Goal: Transaction & Acquisition: Obtain resource

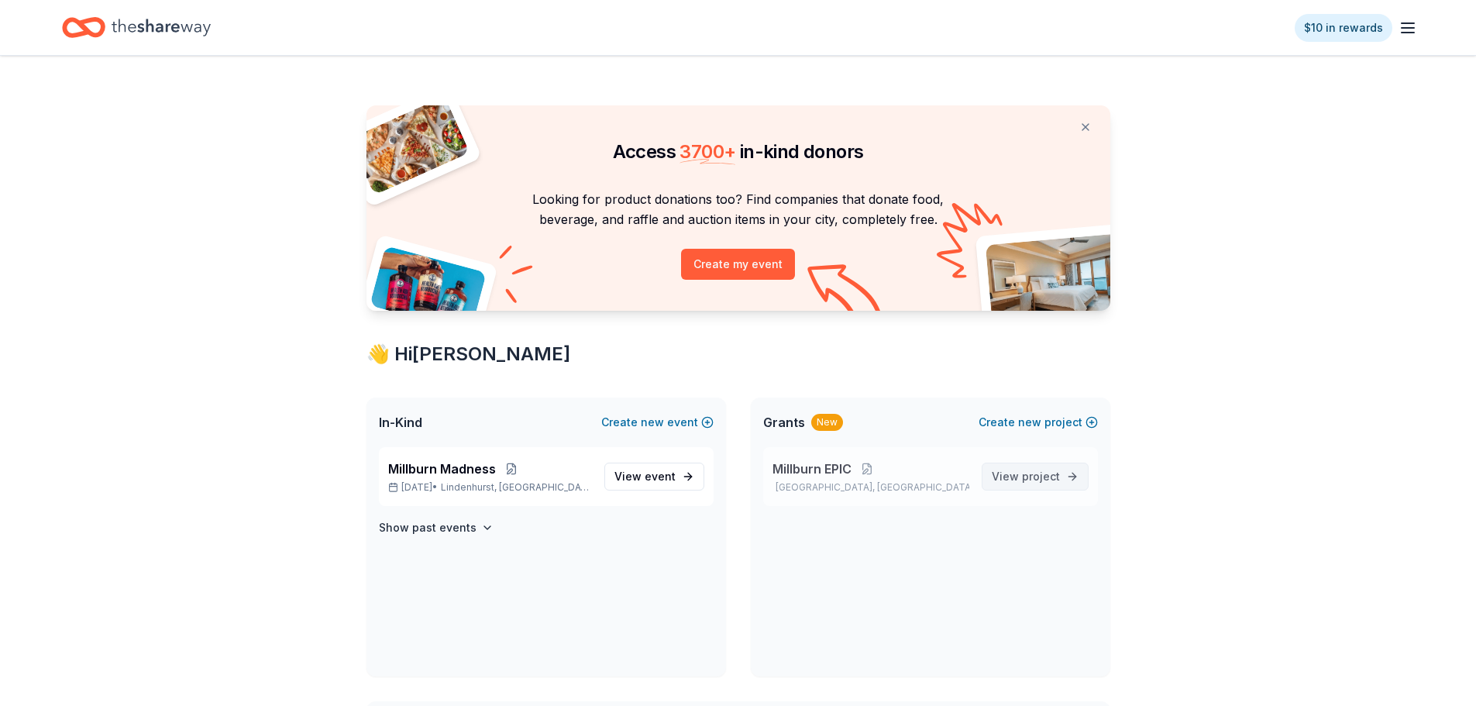
click at [1053, 483] on span "View project" at bounding box center [1025, 476] width 68 height 19
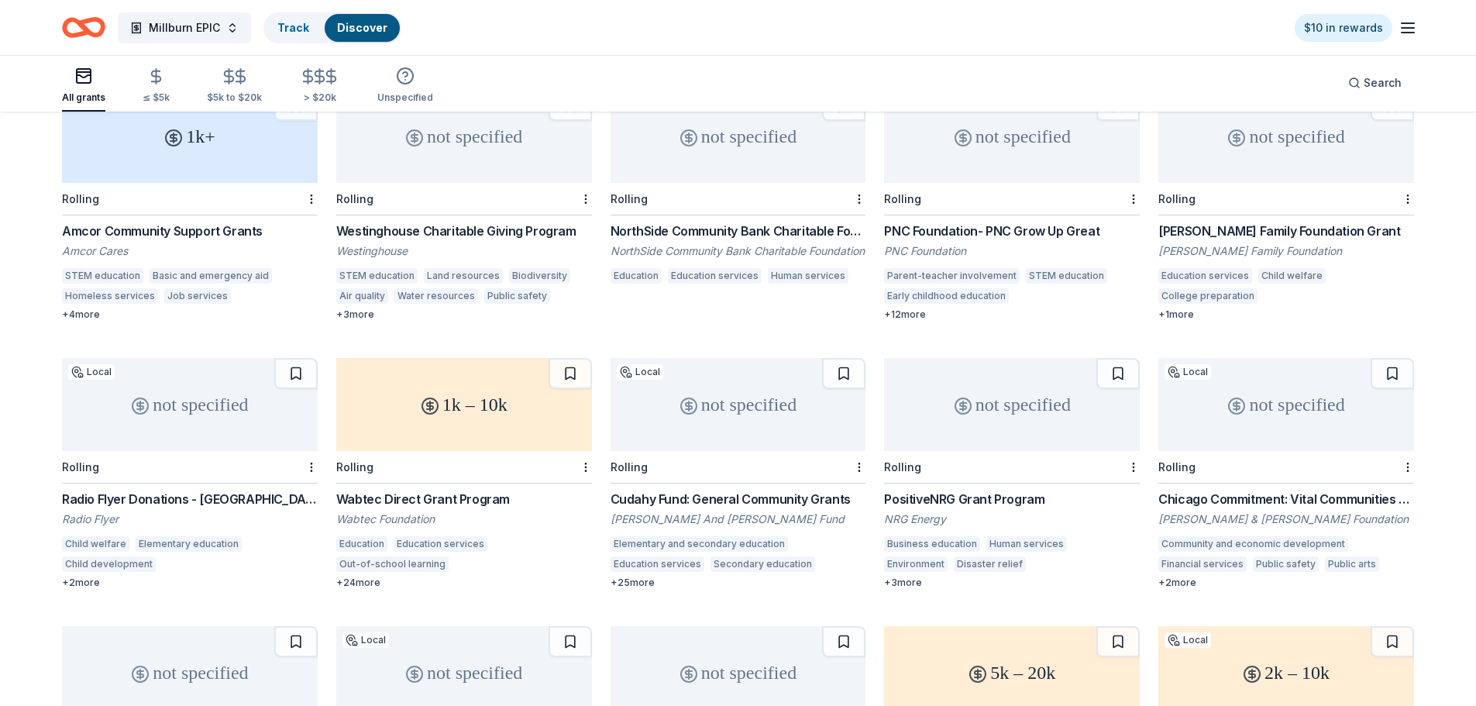
scroll to position [21, 0]
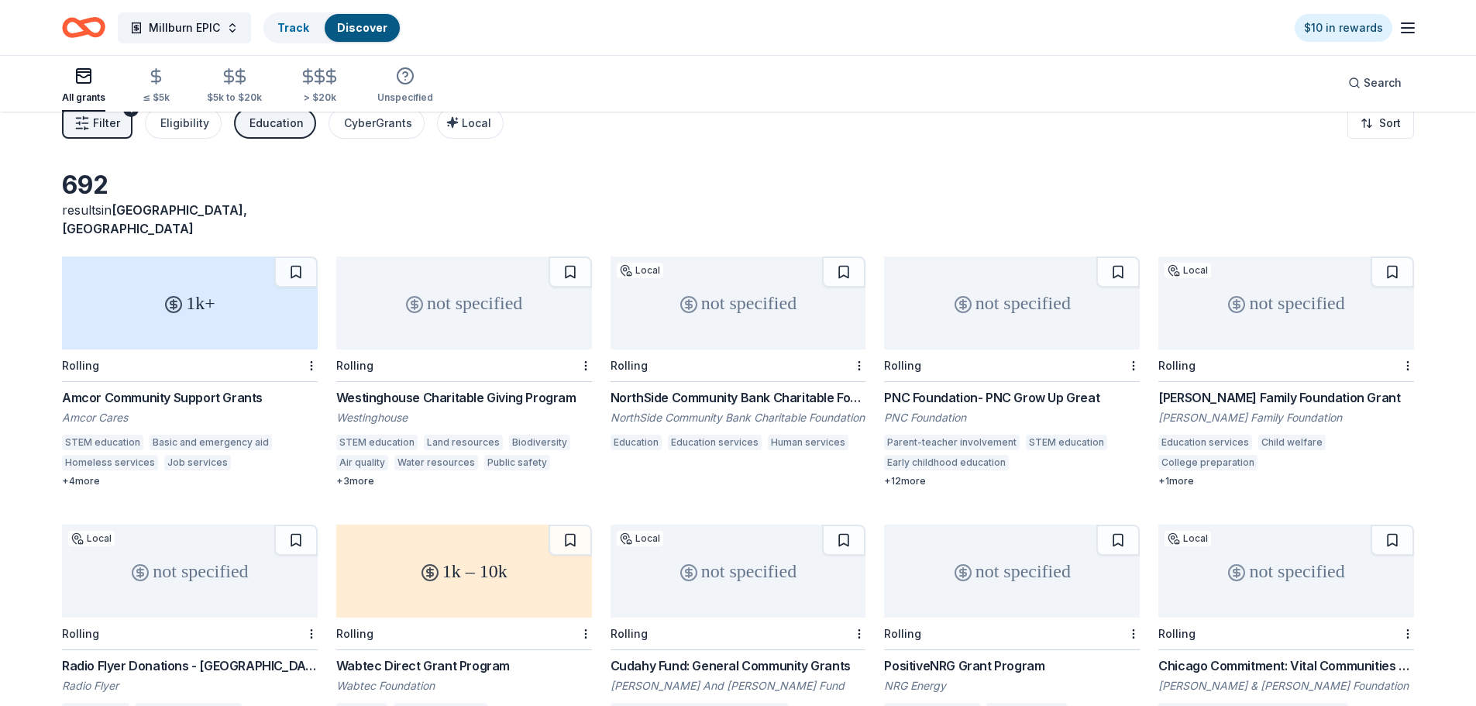
click at [723, 298] on div "not specified" at bounding box center [738, 302] width 256 height 93
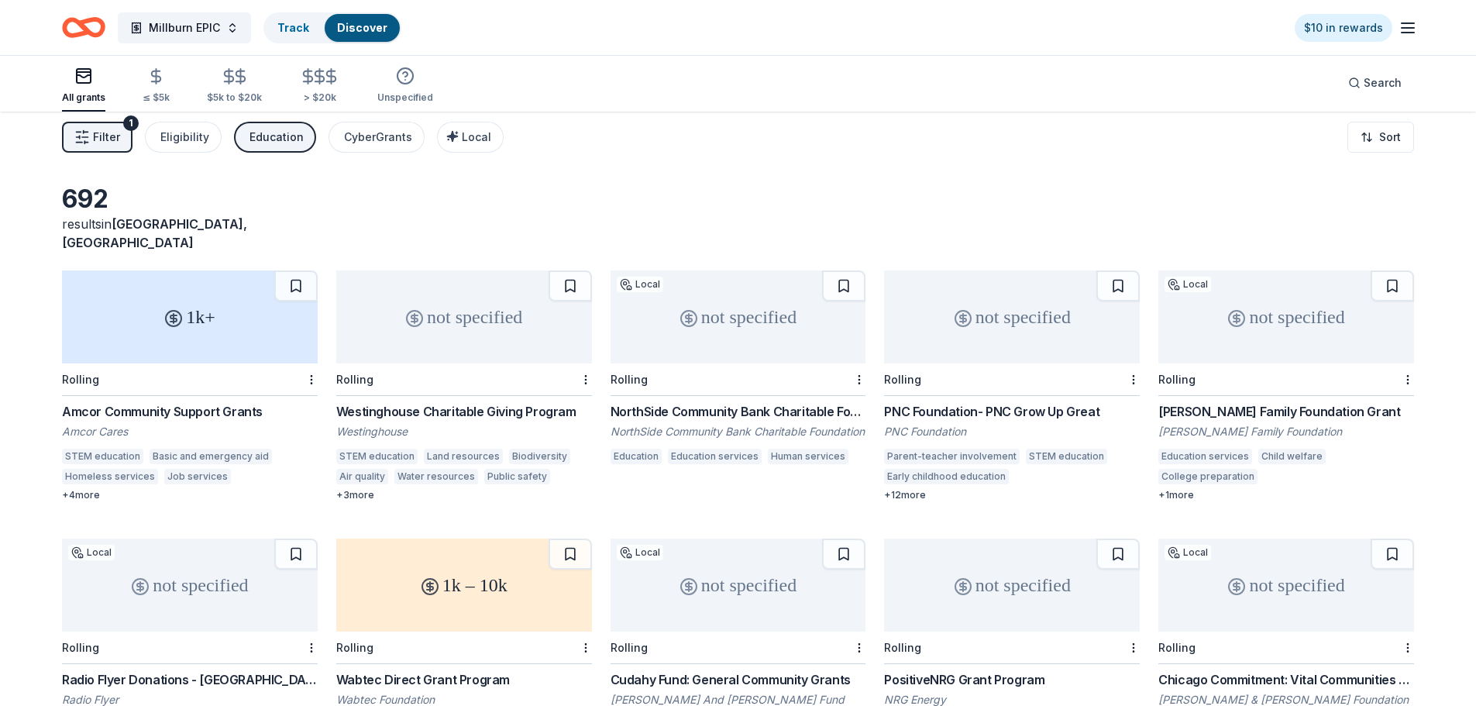
scroll to position [0, 0]
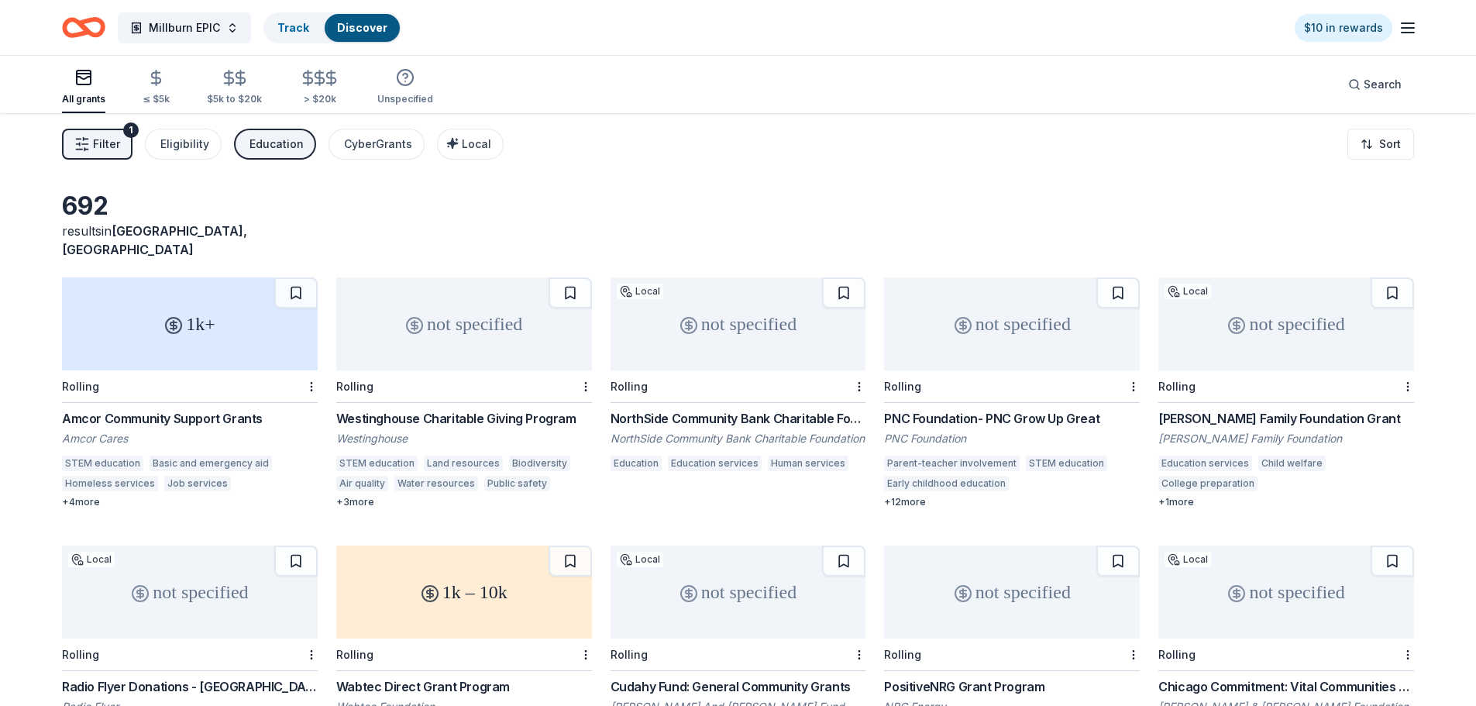
click at [1046, 299] on div "not specified" at bounding box center [1012, 323] width 256 height 93
drag, startPoint x: 1435, startPoint y: 2, endPoint x: 1070, endPoint y: 99, distance: 376.9
click at [1029, 108] on div "All grants ≤ $5k $5k to $20k > $20k Unspecified Search" at bounding box center [738, 84] width 1352 height 57
click at [706, 321] on div "not specified" at bounding box center [738, 323] width 256 height 93
click at [178, 328] on div "1k+" at bounding box center [190, 323] width 256 height 93
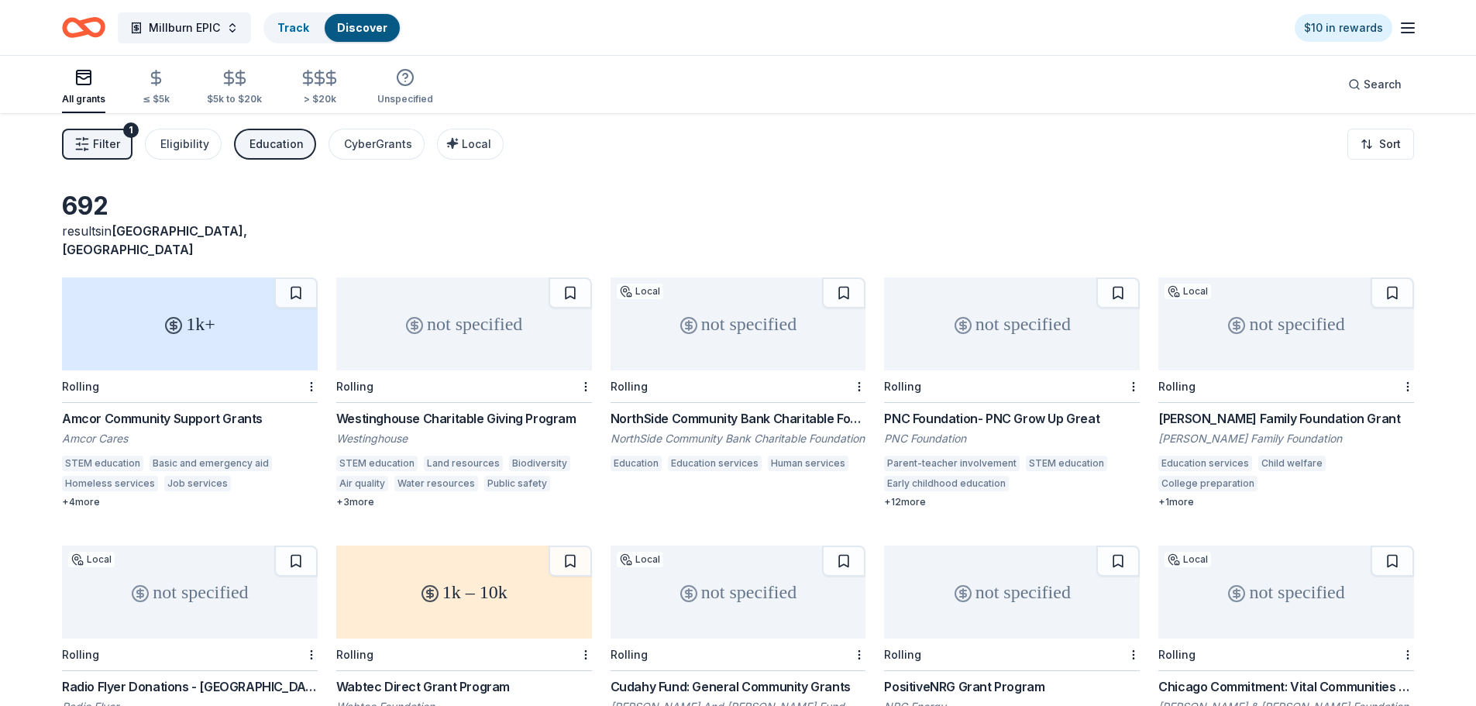
click at [437, 306] on div "not specified" at bounding box center [464, 323] width 256 height 93
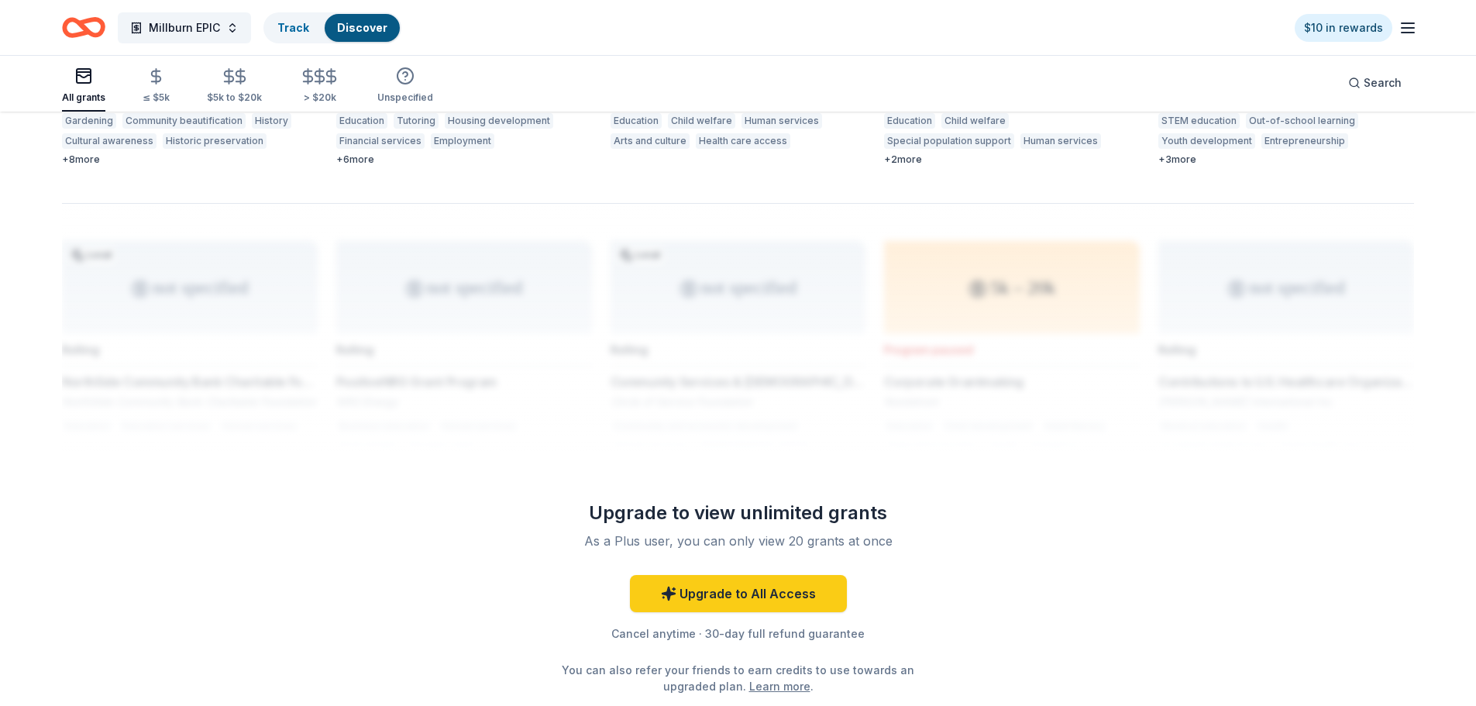
scroll to position [1246, 0]
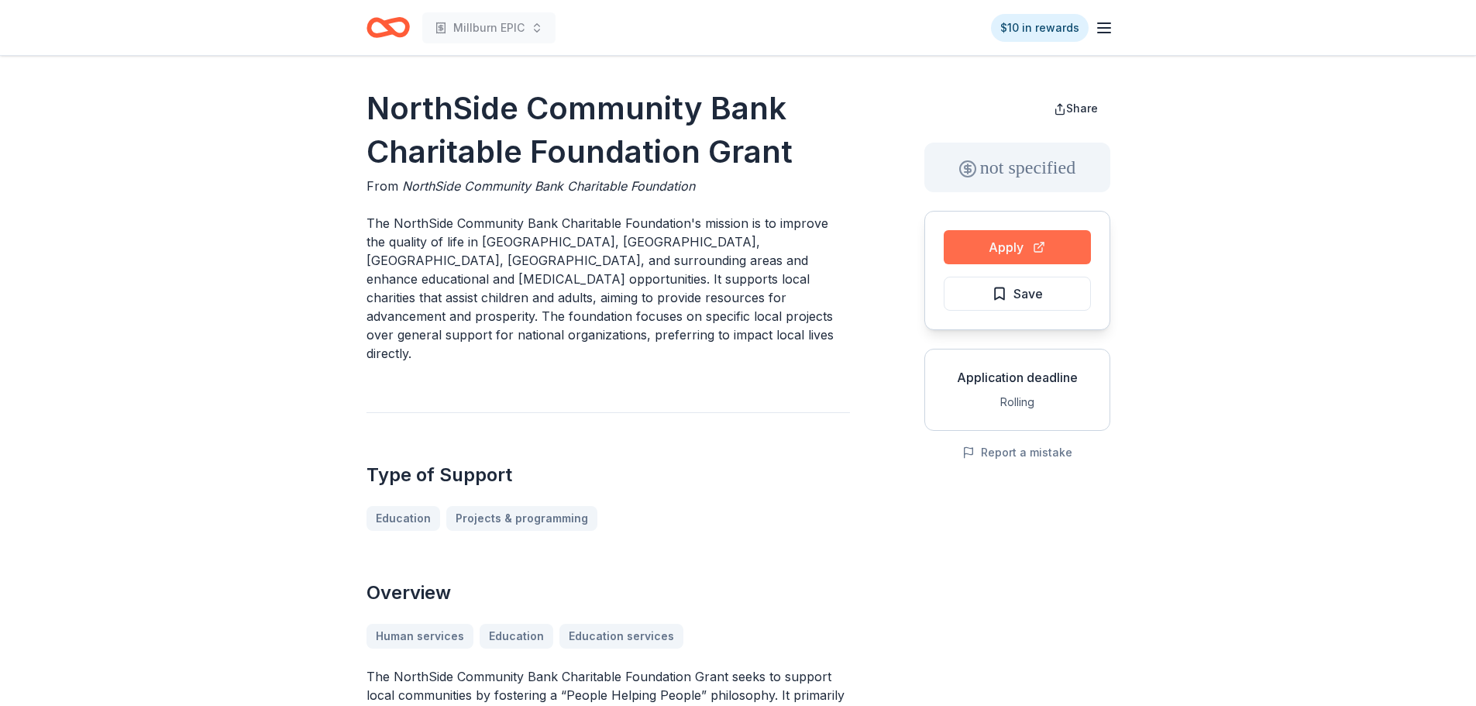
click at [974, 249] on button "Apply" at bounding box center [1016, 247] width 147 height 34
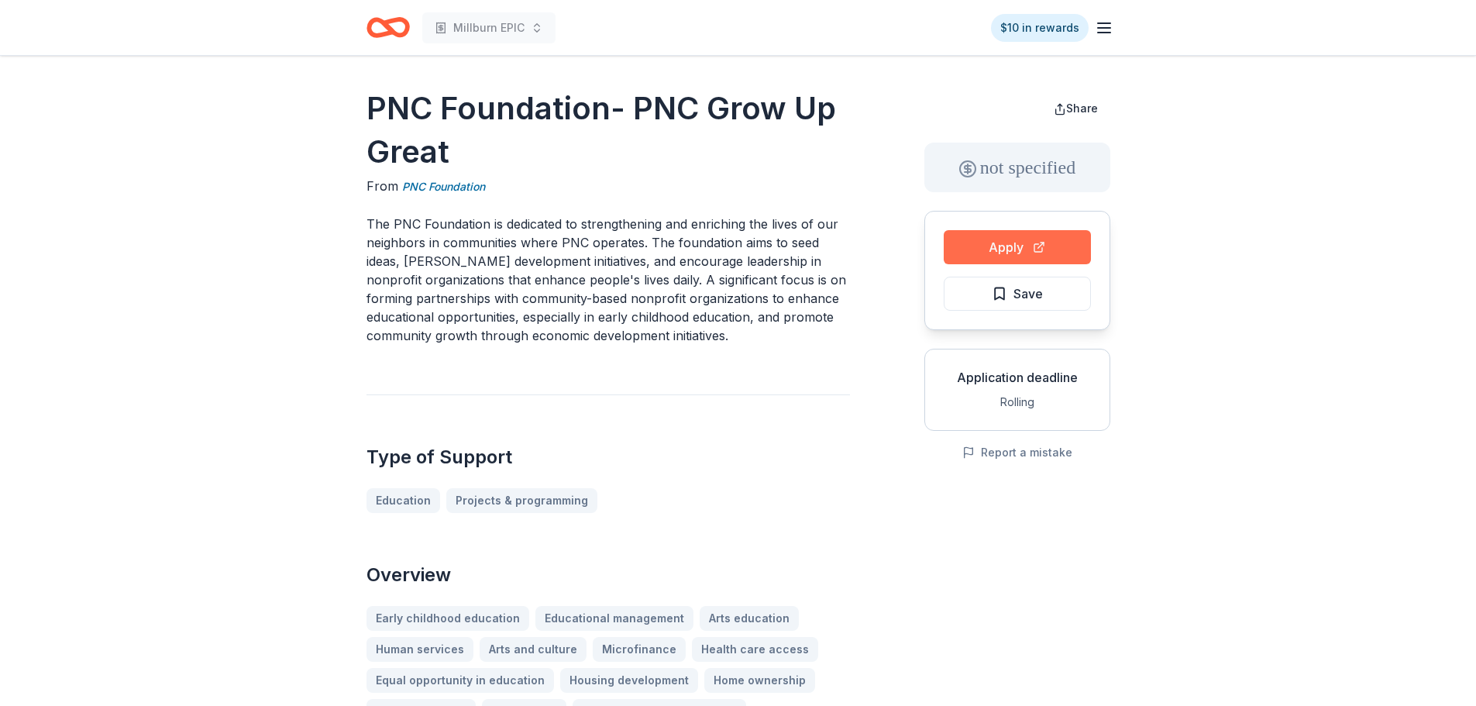
click at [1034, 245] on button "Apply" at bounding box center [1016, 247] width 147 height 34
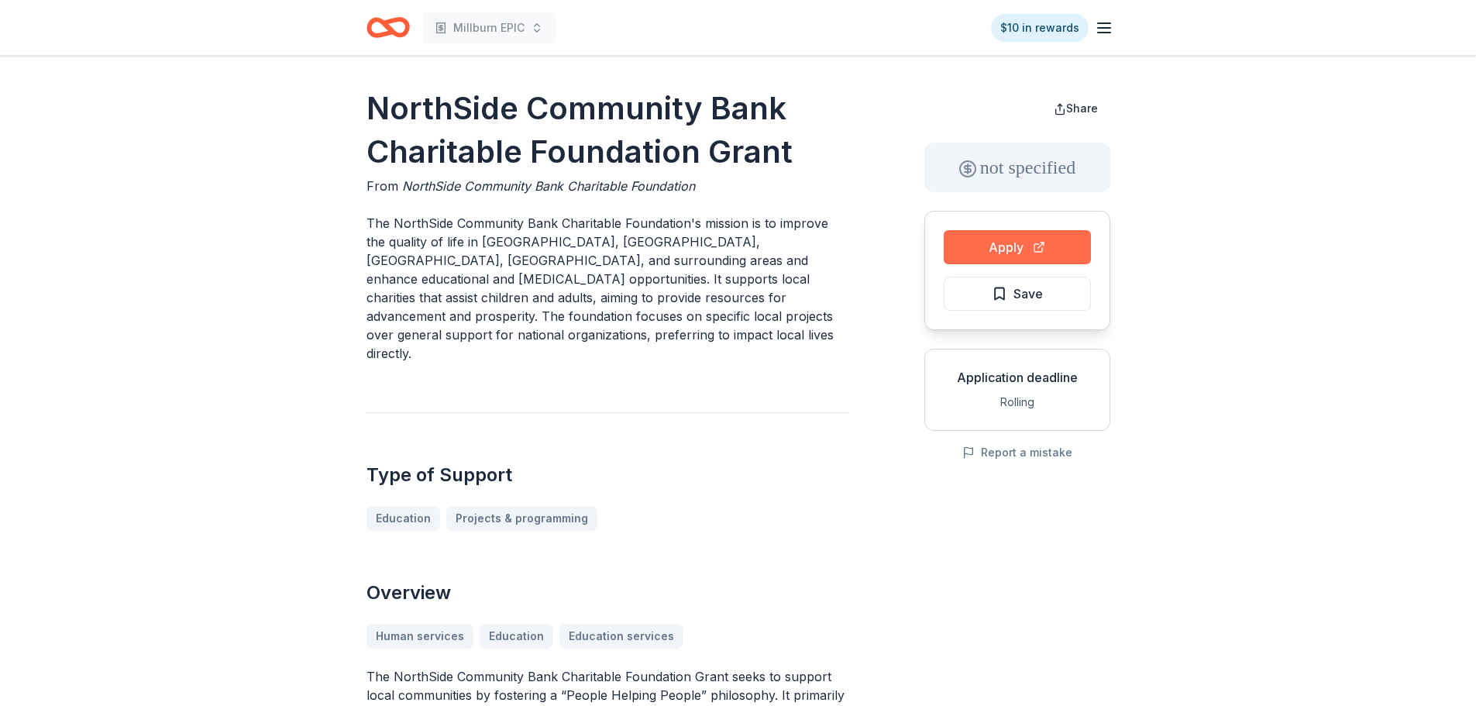
click at [952, 246] on button "Apply" at bounding box center [1016, 247] width 147 height 34
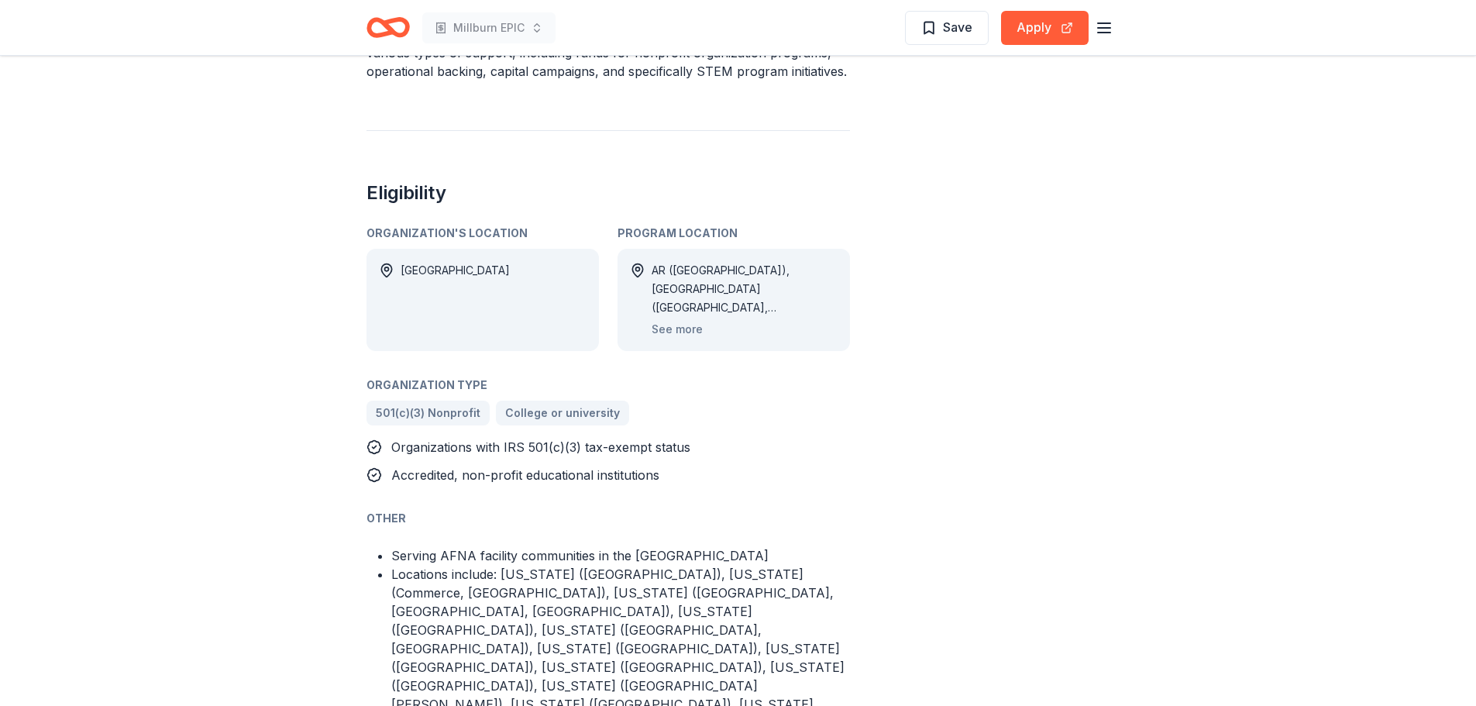
scroll to position [775, 0]
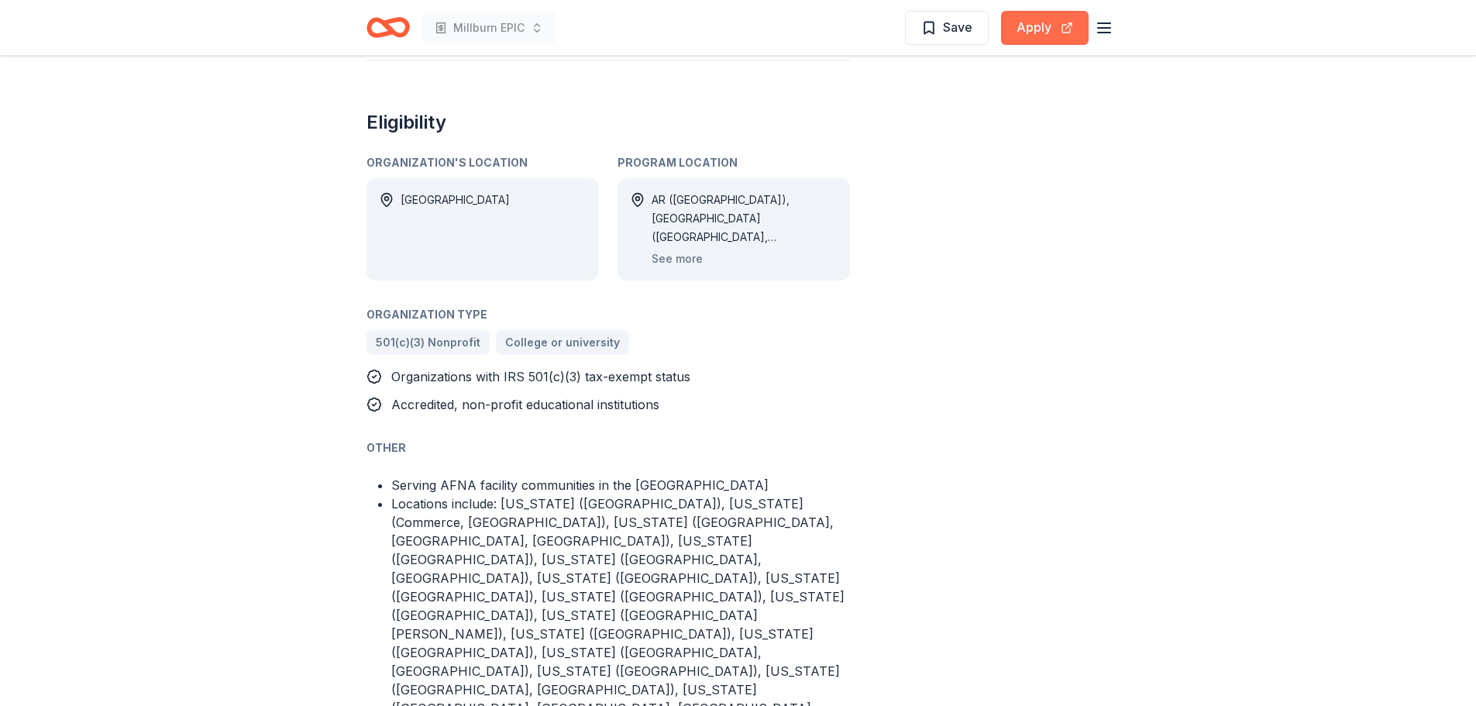
click at [1035, 22] on button "Apply" at bounding box center [1045, 28] width 88 height 34
